Goal: Register for event/course

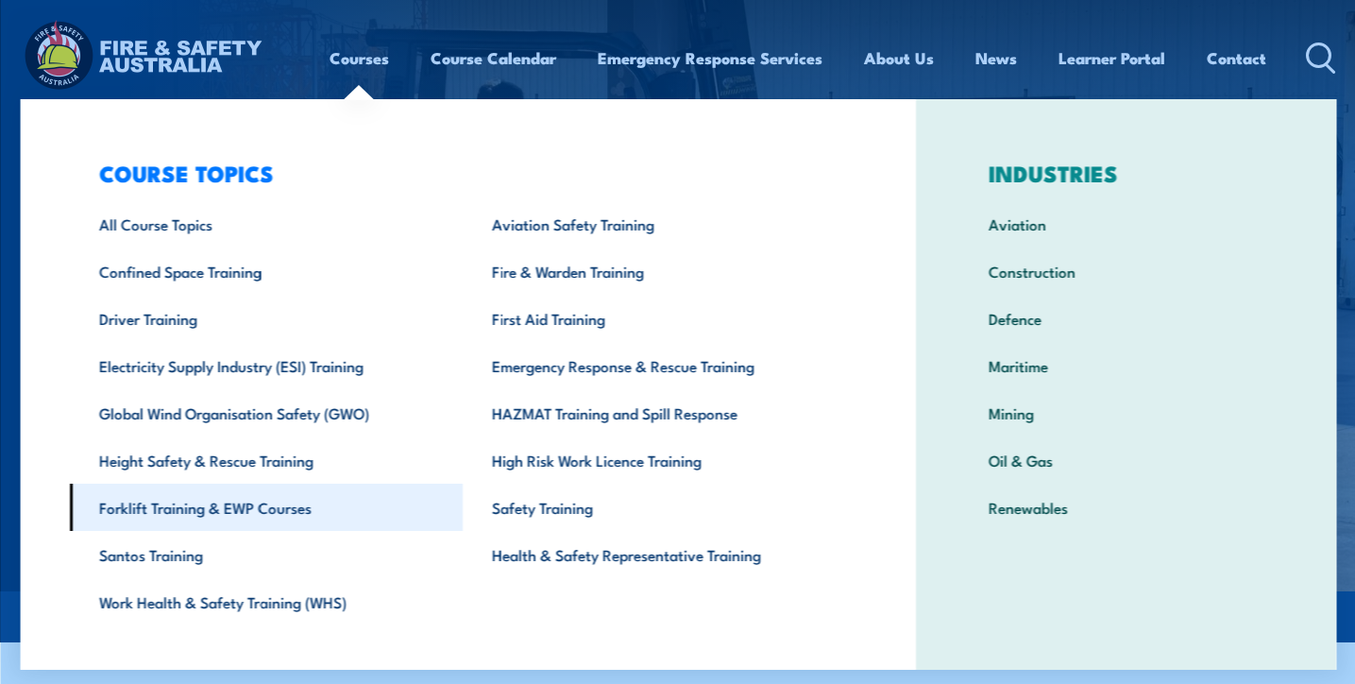
click at [214, 516] on link "Forklift Training & EWP Courses" at bounding box center [266, 506] width 394 height 47
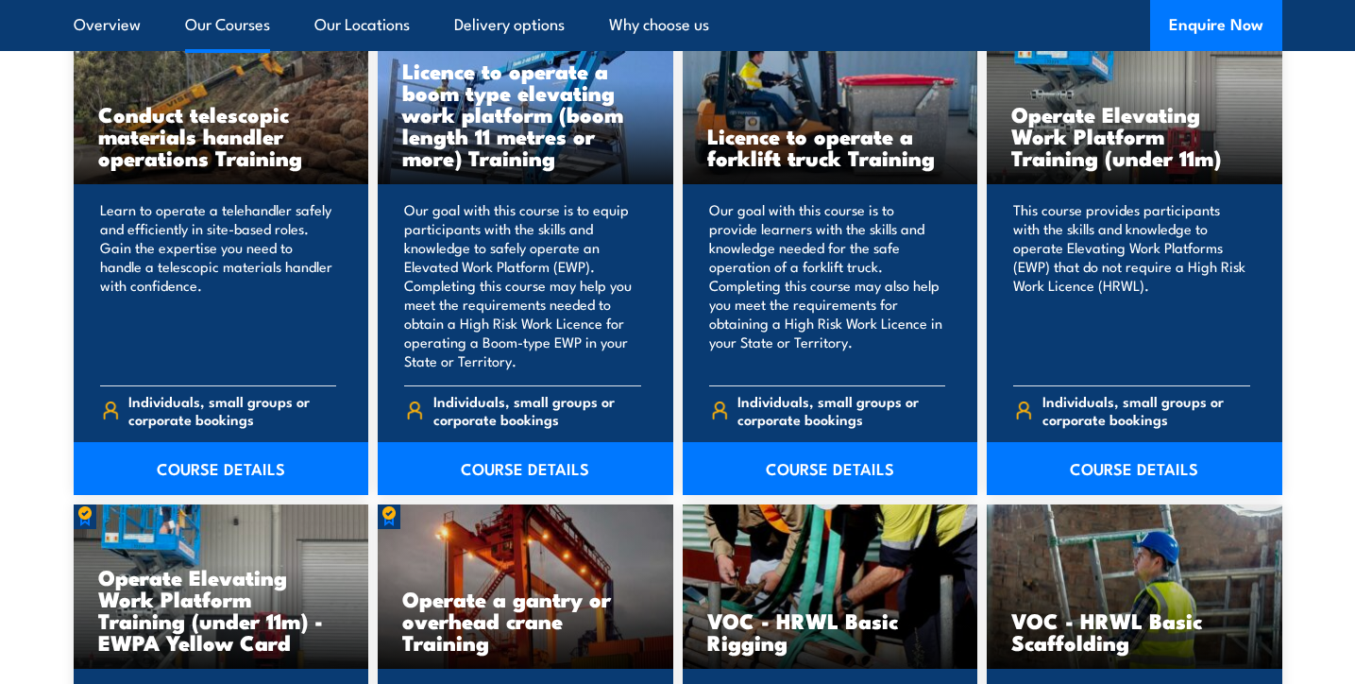
scroll to position [1700, 0]
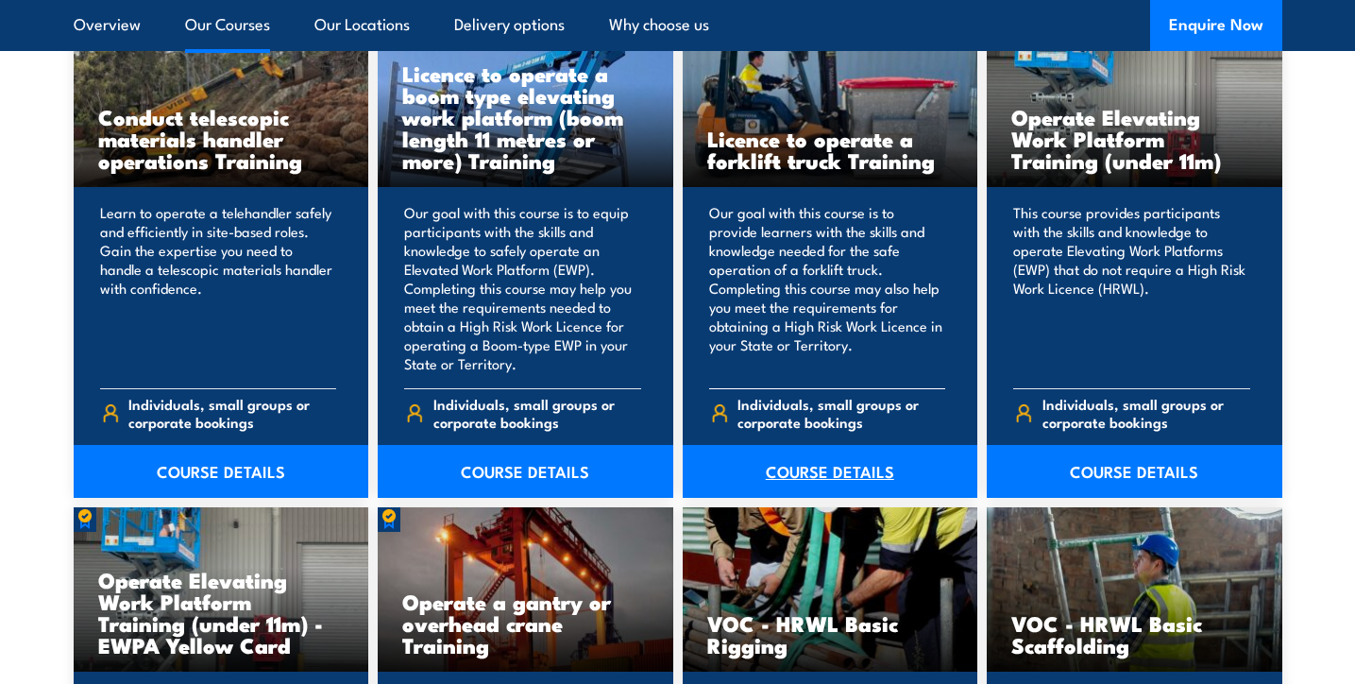
click at [855, 474] on link "COURSE DETAILS" at bounding box center [831, 471] width 296 height 53
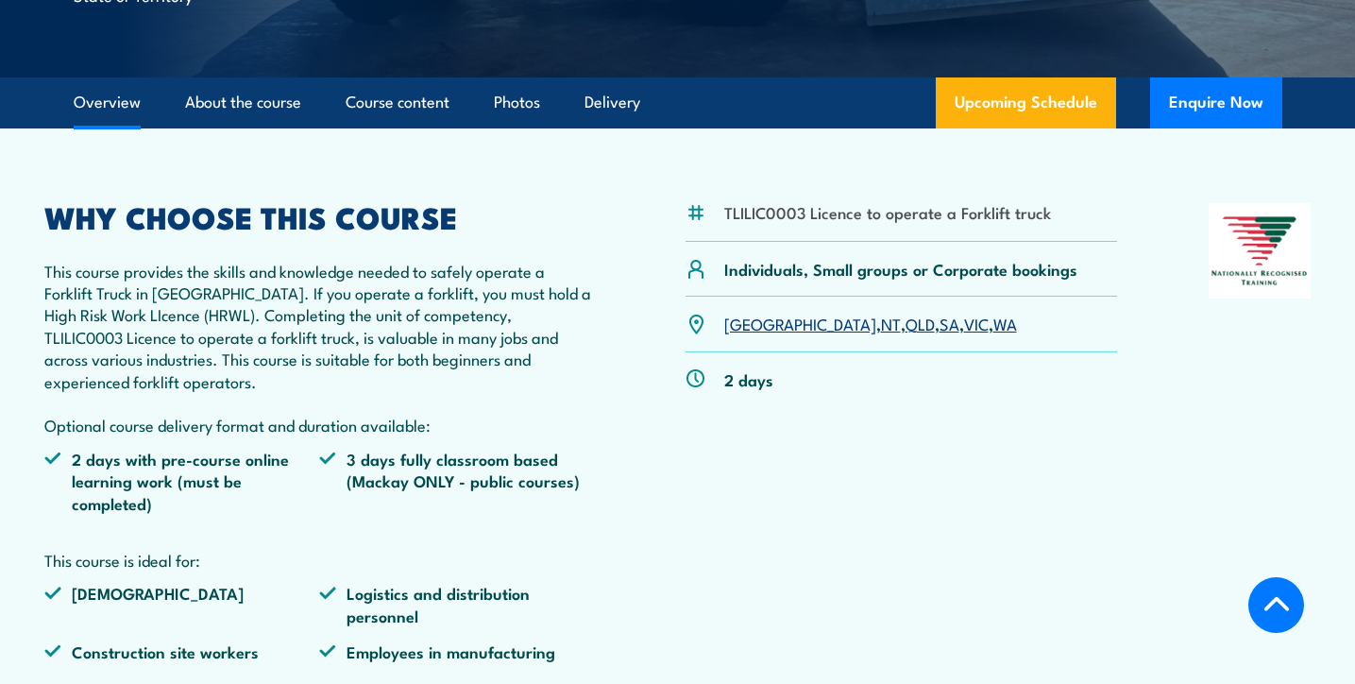
scroll to position [567, 0]
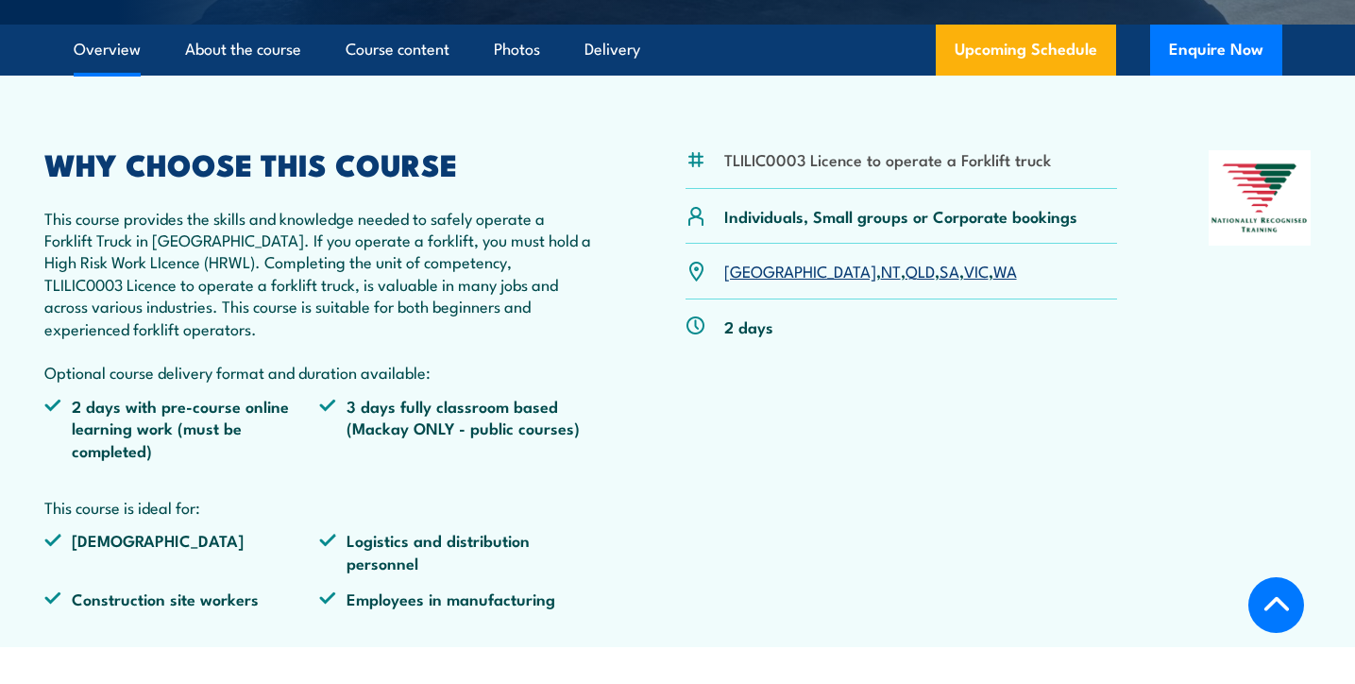
click at [964, 274] on link "VIC" at bounding box center [976, 270] width 25 height 23
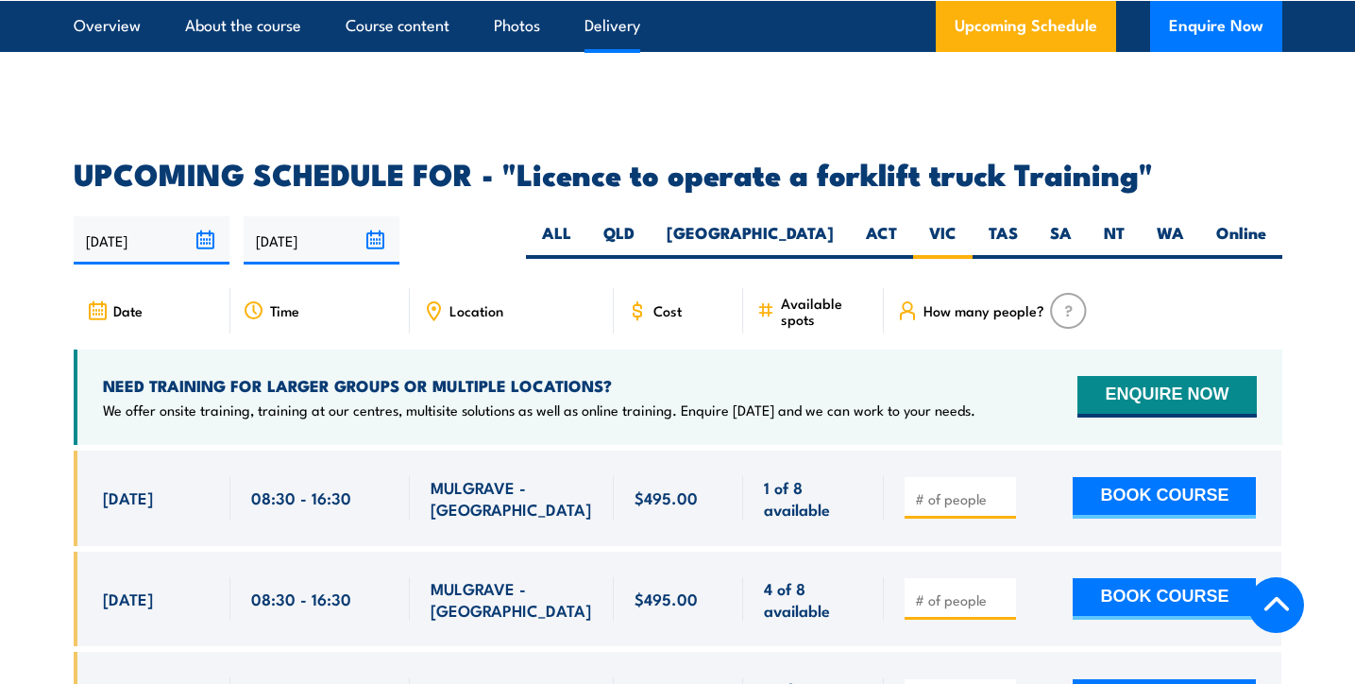
scroll to position [2674, 0]
